Goal: Information Seeking & Learning: Learn about a topic

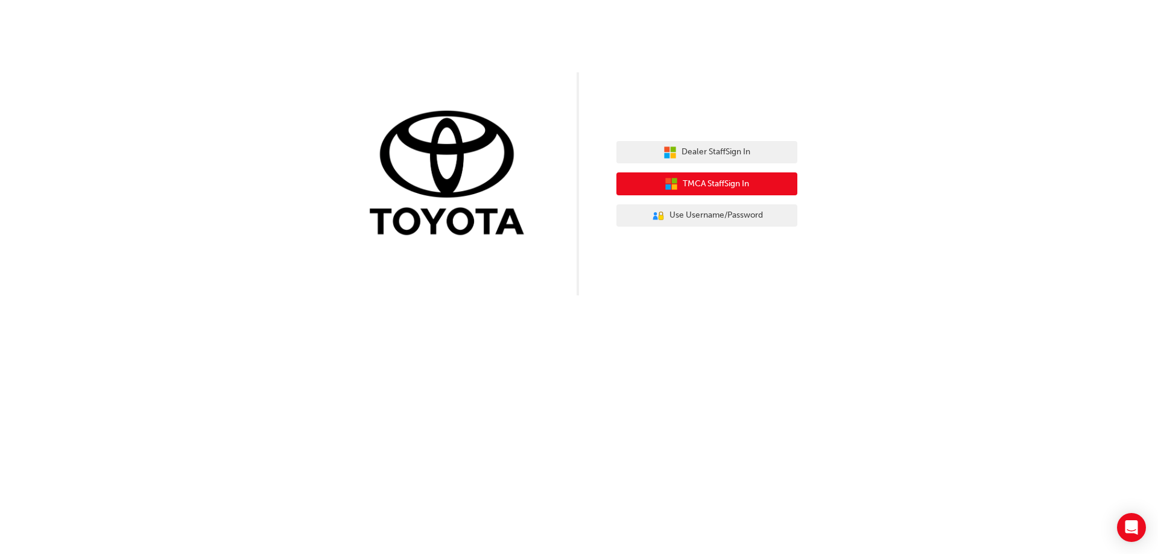
click at [715, 186] on span "TMCA Staff Sign In" at bounding box center [716, 184] width 66 height 14
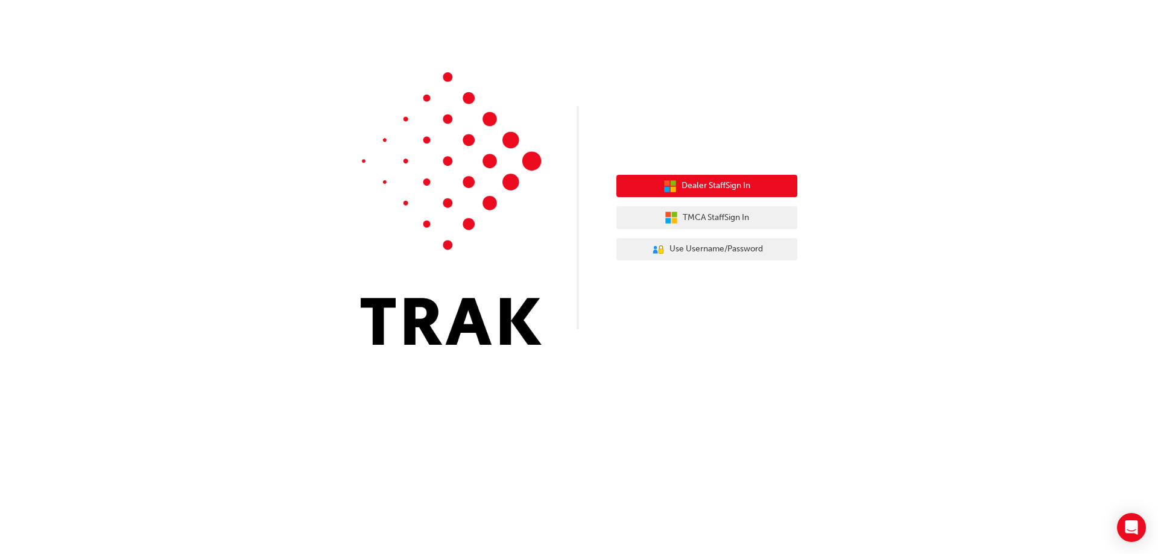
click at [722, 190] on span "Dealer Staff Sign In" at bounding box center [716, 186] width 69 height 14
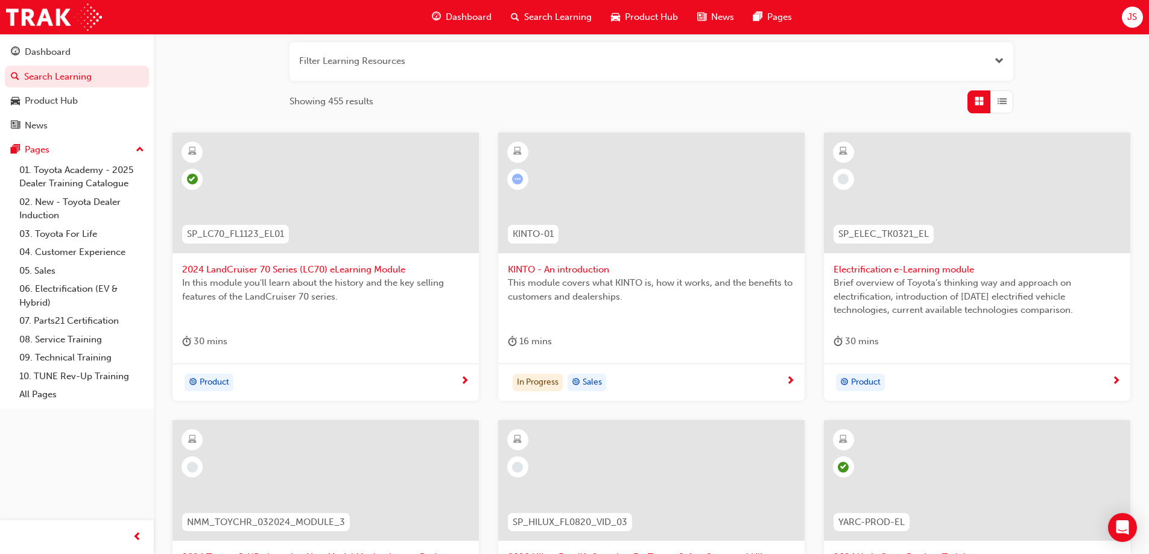
scroll to position [141, 0]
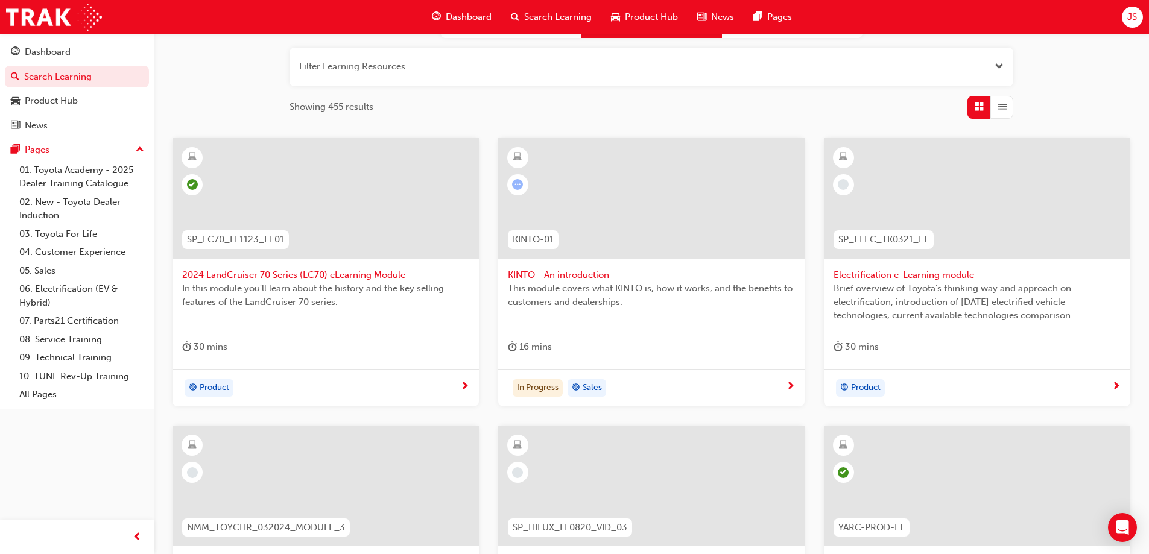
click at [400, 65] on button "button" at bounding box center [652, 67] width 724 height 39
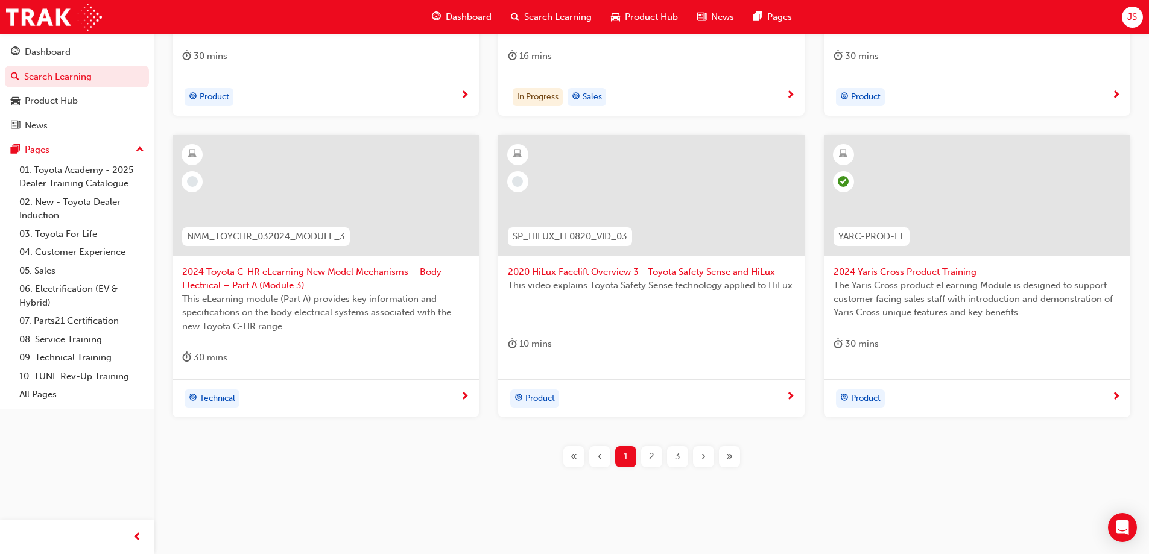
scroll to position [509, 0]
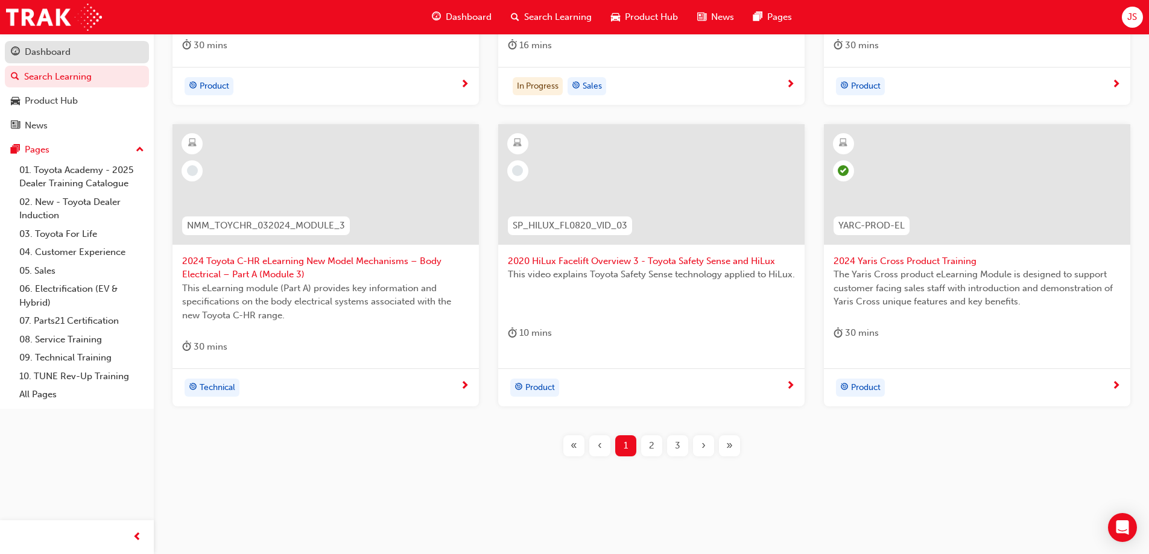
click at [53, 49] on div "Dashboard" at bounding box center [48, 52] width 46 height 14
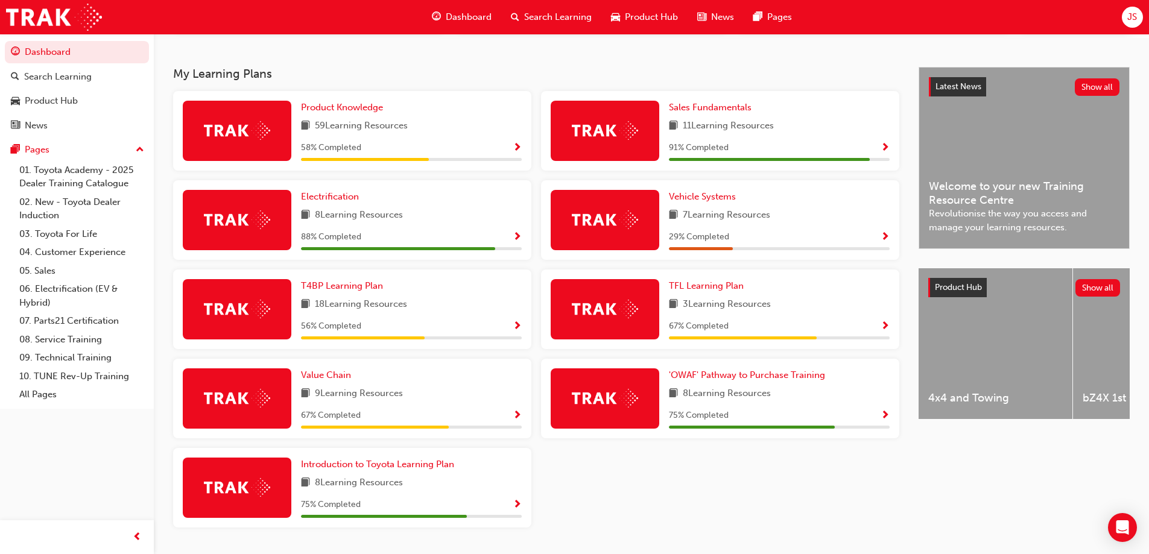
scroll to position [241, 0]
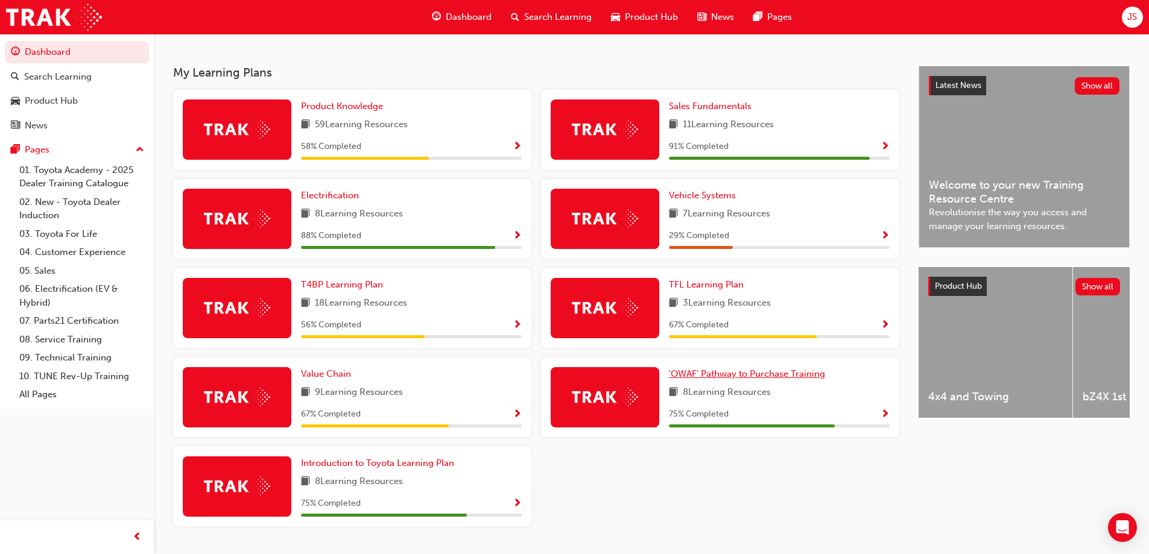
click at [758, 379] on span "'OWAF' Pathway to Purchase Training" at bounding box center [747, 374] width 156 height 11
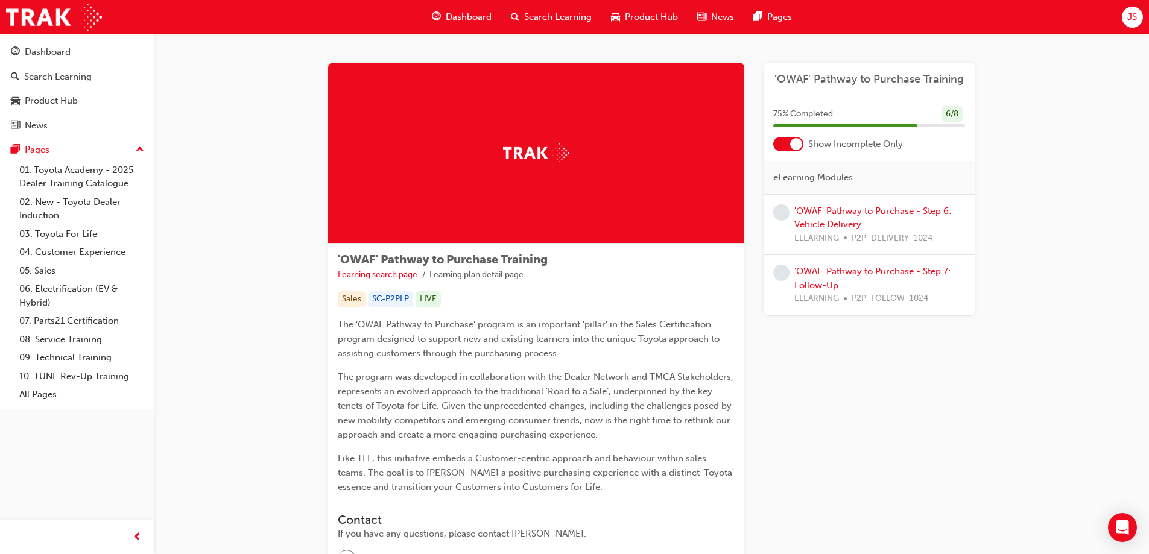
click at [836, 211] on link "'OWAF' Pathway to Purchase - Step 6: Vehicle Delivery" at bounding box center [873, 218] width 157 height 25
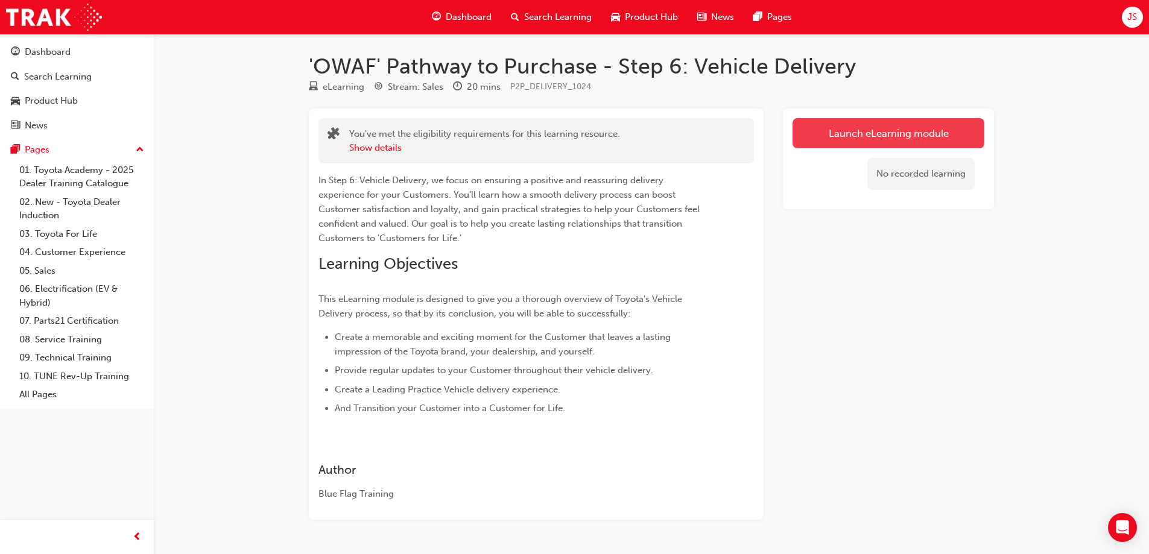
click at [836, 141] on link "Launch eLearning module" at bounding box center [889, 133] width 192 height 30
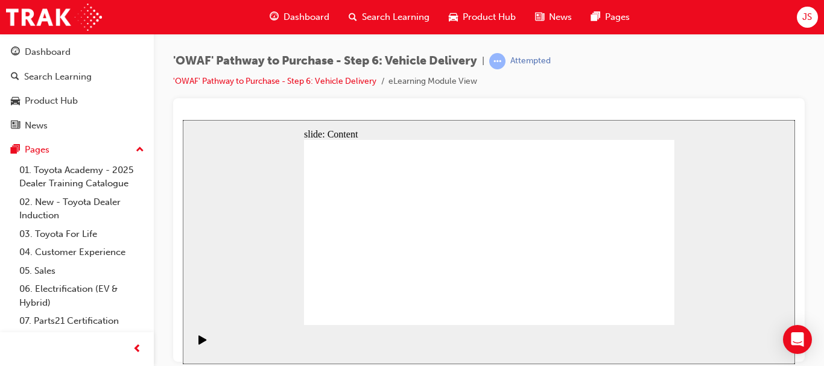
drag, startPoint x: 661, startPoint y: 311, endPoint x: 653, endPoint y: 311, distance: 7.2
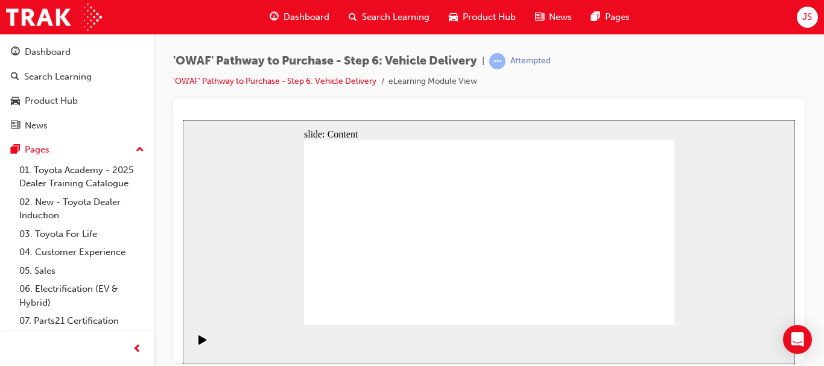
click at [723, 199] on div "slide: Content Rectangle 1 Vehicle Delivery Date Confirmed Vehicle Delivery Dat…" at bounding box center [489, 241] width 612 height 244
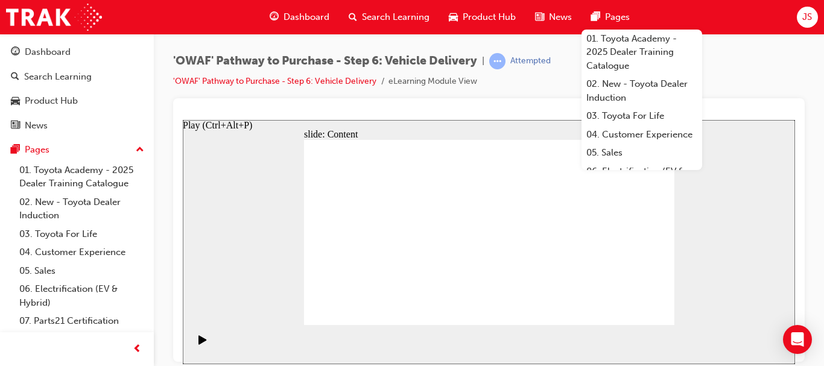
click at [198, 342] on icon "Play (Ctrl+Alt+P)" at bounding box center [202, 339] width 8 height 9
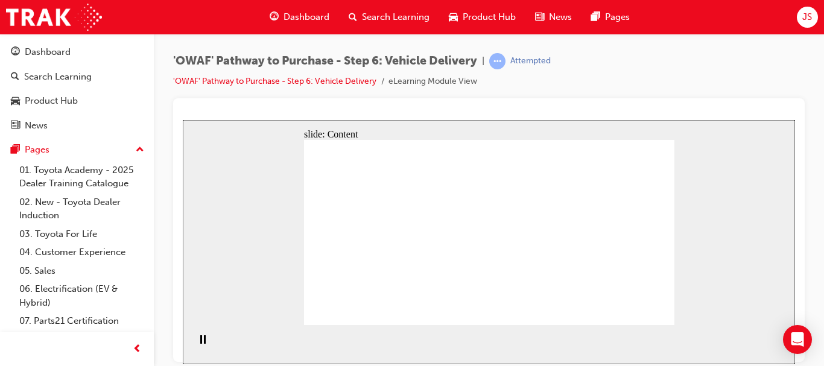
click at [751, 240] on div "slide: Content Rectangle 1 Pre-delivery Customer Meeting Pre-delivery Customer …" at bounding box center [489, 241] width 612 height 244
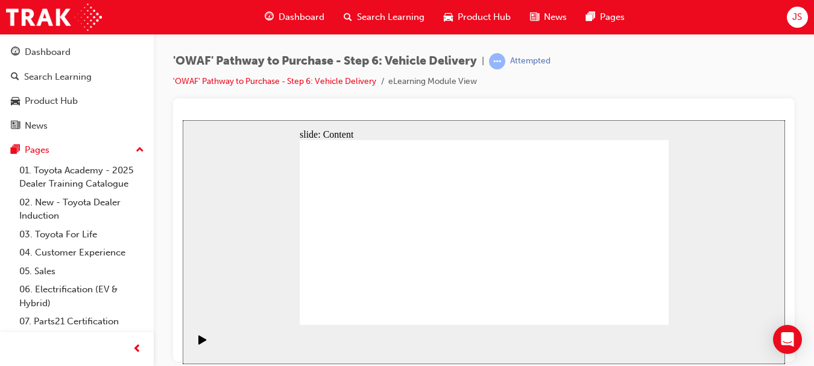
drag, startPoint x: 614, startPoint y: 249, endPoint x: 650, endPoint y: 262, distance: 38.0
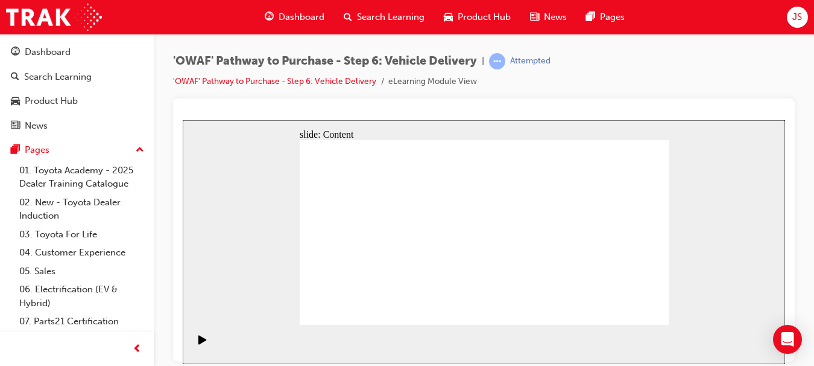
drag, startPoint x: 629, startPoint y: 316, endPoint x: 644, endPoint y: 307, distance: 17.8
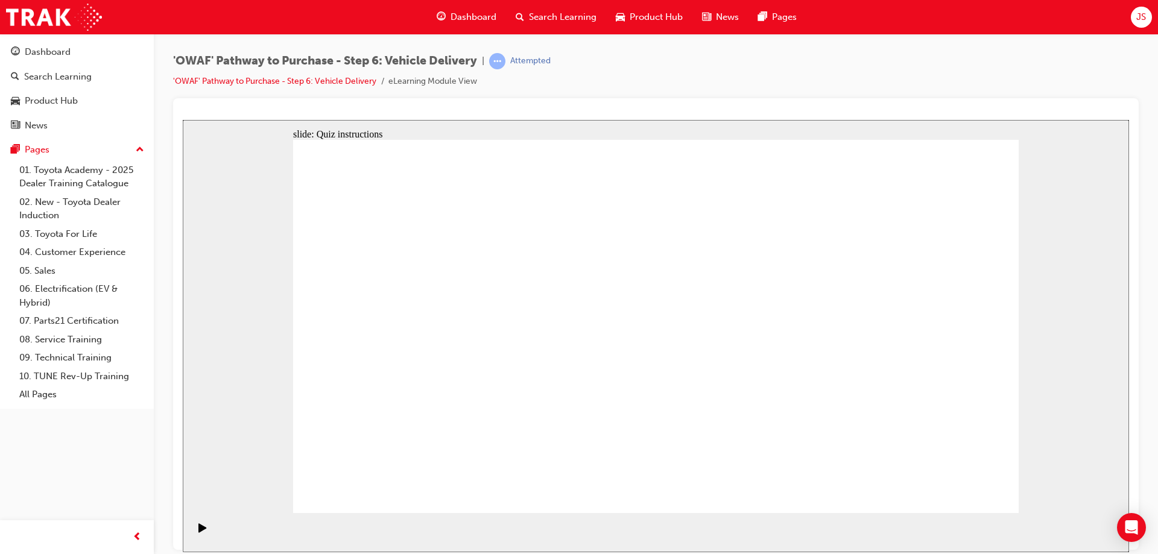
radio input "true"
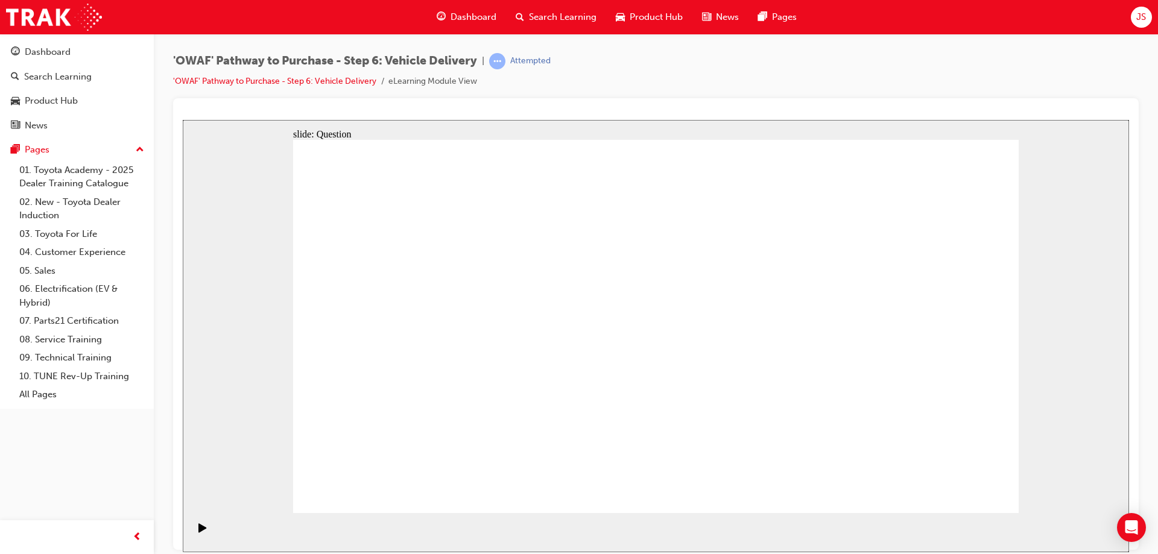
drag, startPoint x: 525, startPoint y: 410, endPoint x: 548, endPoint y: 287, distance: 125.2
drag, startPoint x: 653, startPoint y: 411, endPoint x: 782, endPoint y: 334, distance: 150.9
drag, startPoint x: 660, startPoint y: 415, endPoint x: 795, endPoint y: 296, distance: 179.9
drag, startPoint x: 785, startPoint y: 405, endPoint x: 474, endPoint y: 330, distance: 320.2
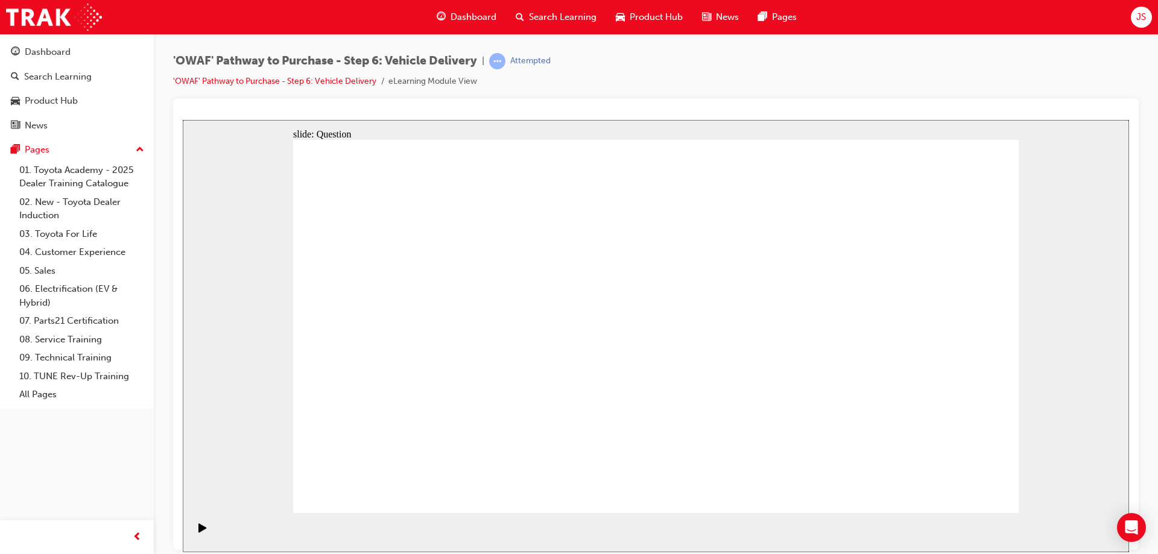
drag, startPoint x: 526, startPoint y: 450, endPoint x: 553, endPoint y: 302, distance: 150.2
drag, startPoint x: 528, startPoint y: 404, endPoint x: 560, endPoint y: 293, distance: 115.5
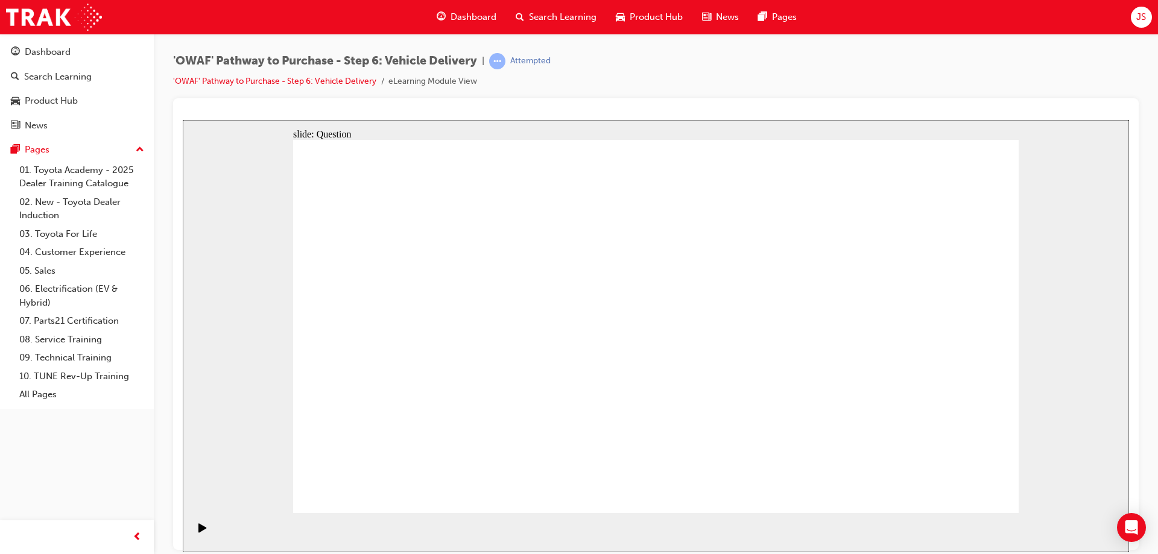
checkbox input "true"
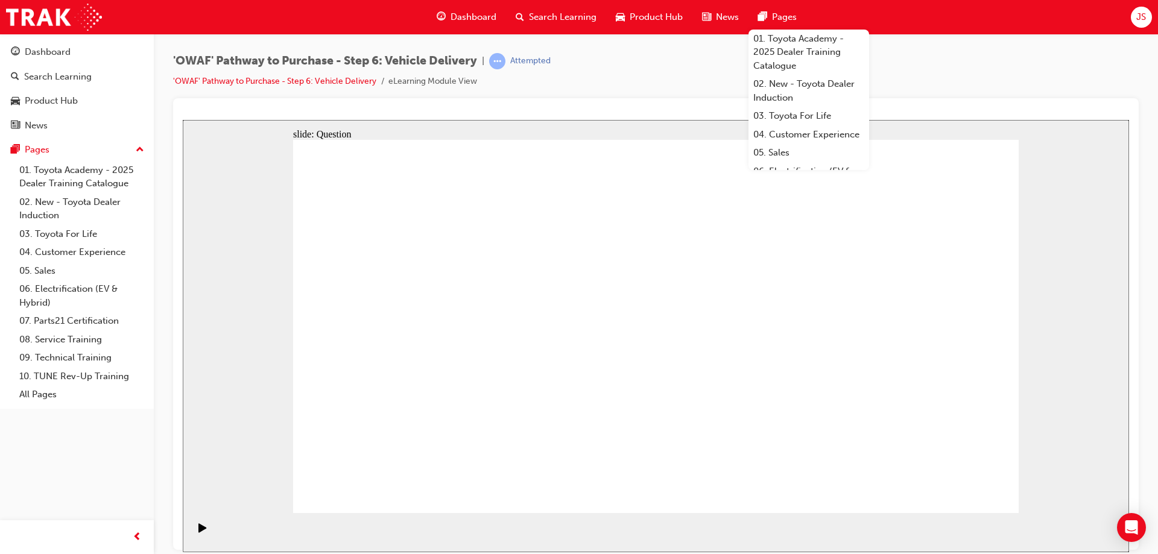
drag, startPoint x: 900, startPoint y: 337, endPoint x: 415, endPoint y: 364, distance: 485.8
drag, startPoint x: 917, startPoint y: 340, endPoint x: 449, endPoint y: 344, distance: 467.6
drag, startPoint x: 912, startPoint y: 335, endPoint x: 658, endPoint y: 356, distance: 255.5
drag, startPoint x: 906, startPoint y: 344, endPoint x: 428, endPoint y: 353, distance: 477.9
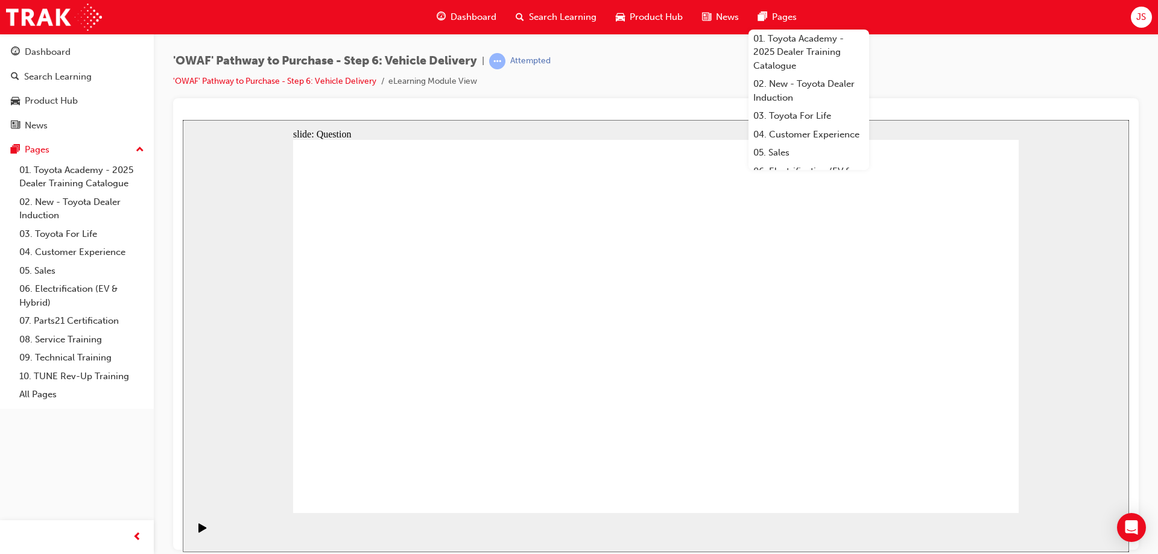
drag, startPoint x: 910, startPoint y: 351, endPoint x: 412, endPoint y: 359, distance: 498.4
drag, startPoint x: 915, startPoint y: 346, endPoint x: 705, endPoint y: 359, distance: 211.0
drag, startPoint x: 908, startPoint y: 346, endPoint x: 414, endPoint y: 340, distance: 494.1
drag, startPoint x: 913, startPoint y: 336, endPoint x: 430, endPoint y: 358, distance: 483.1
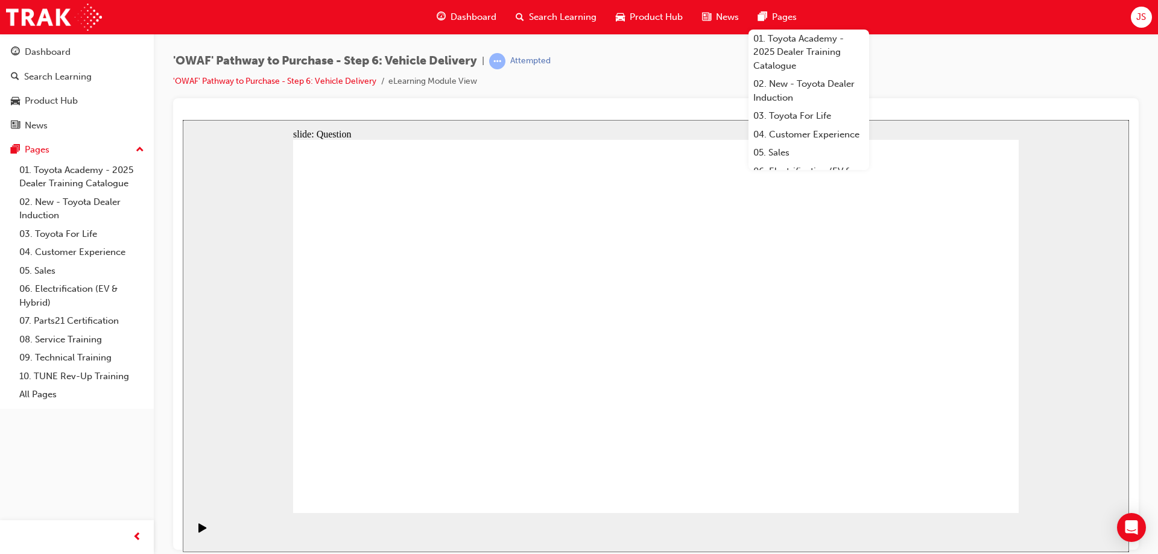
radio input "true"
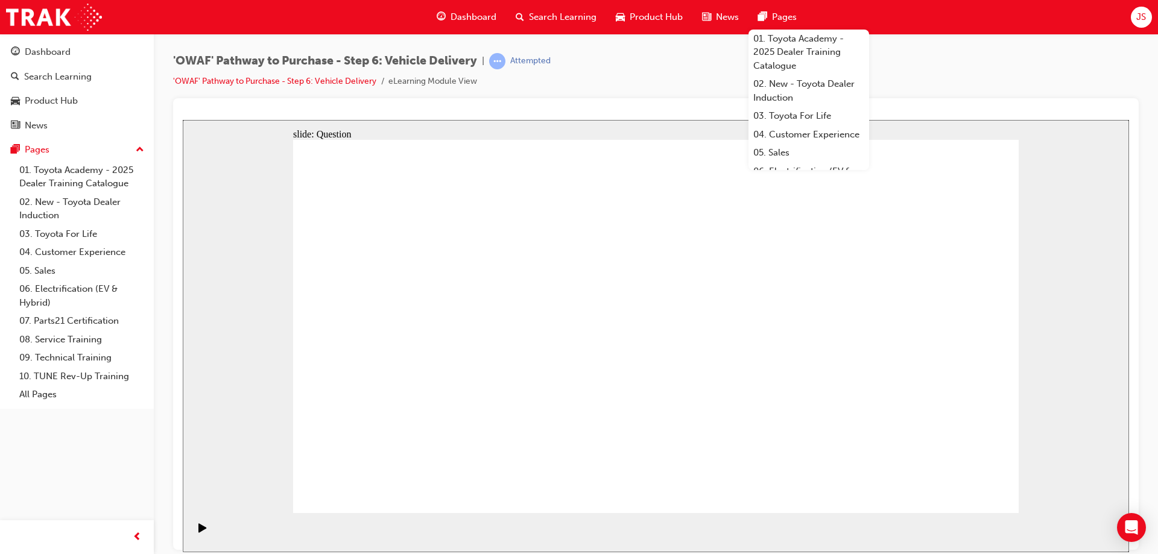
radio input "true"
